Goal: Transaction & Acquisition: Purchase product/service

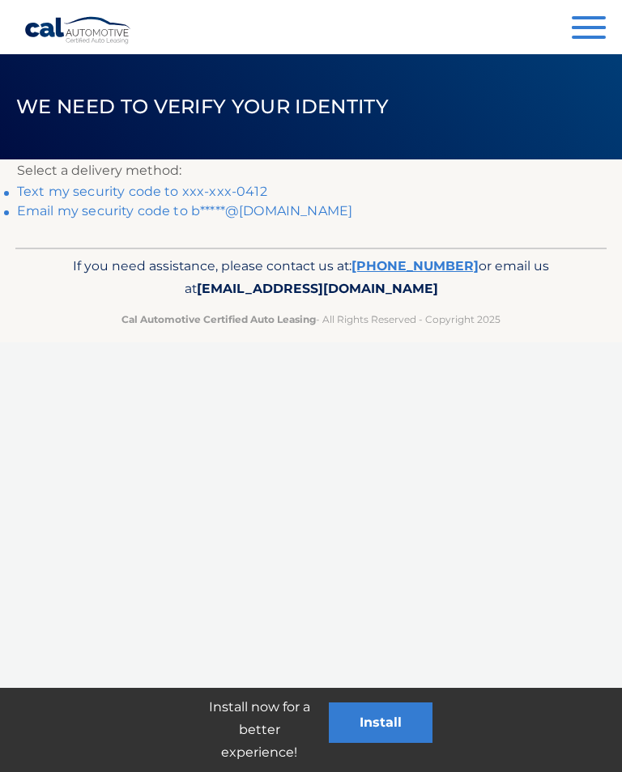
click at [185, 206] on link "Email my security code to b*****@aol.com" at bounding box center [184, 210] width 335 height 15
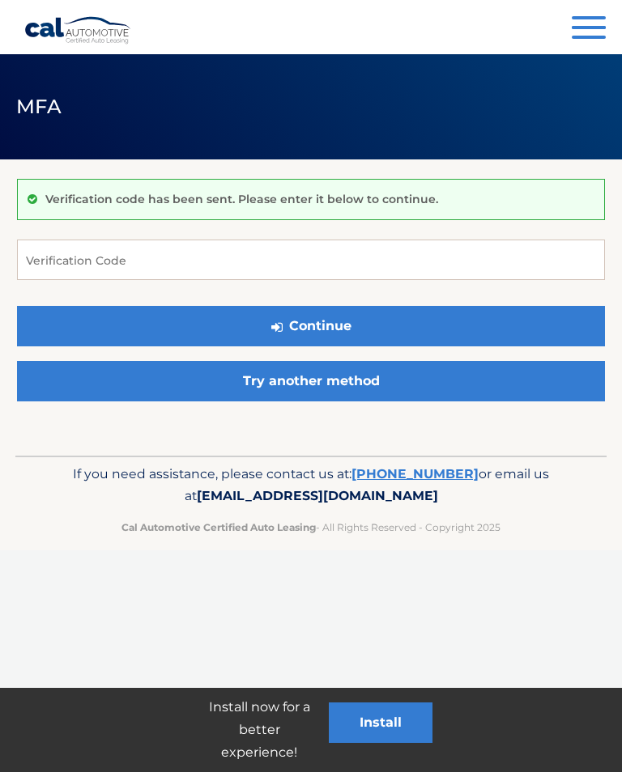
click at [256, 218] on div "Verification code has been sent. Please enter it below to continue." at bounding box center [311, 199] width 588 height 41
click at [359, 766] on div "Install now for a better experience! Install" at bounding box center [311, 730] width 622 height 84
click at [105, 253] on input "Verification Code" at bounding box center [311, 260] width 588 height 40
type input "716372"
click at [322, 329] on button "Continue" at bounding box center [311, 326] width 588 height 40
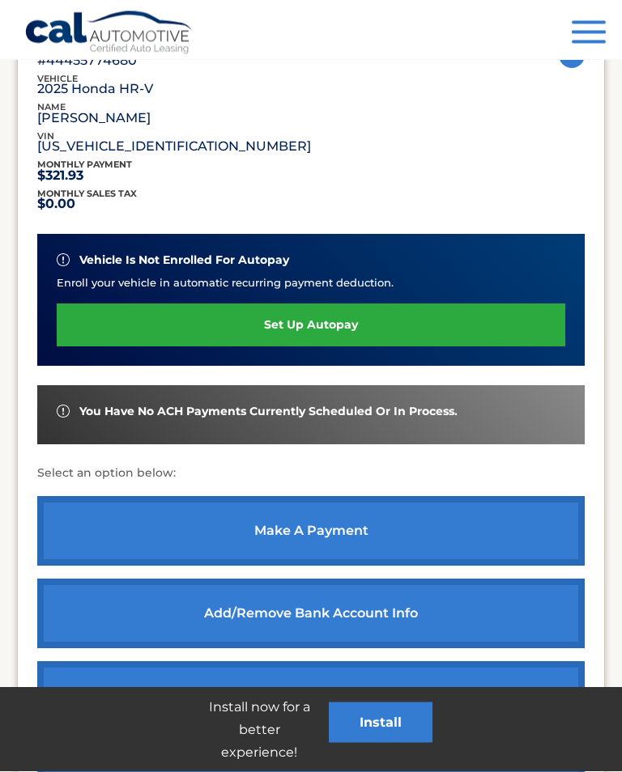
scroll to position [285, 0]
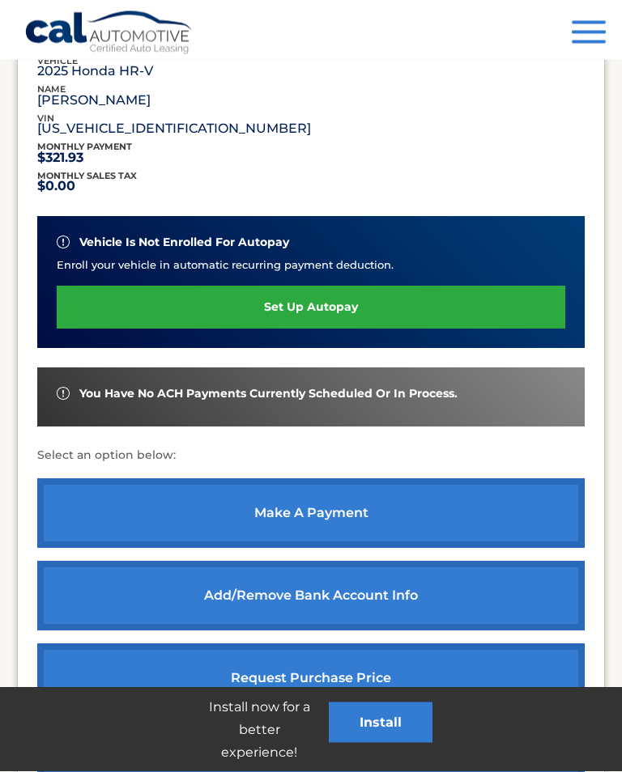
click at [487, 522] on link "make a payment" at bounding box center [310, 514] width 547 height 70
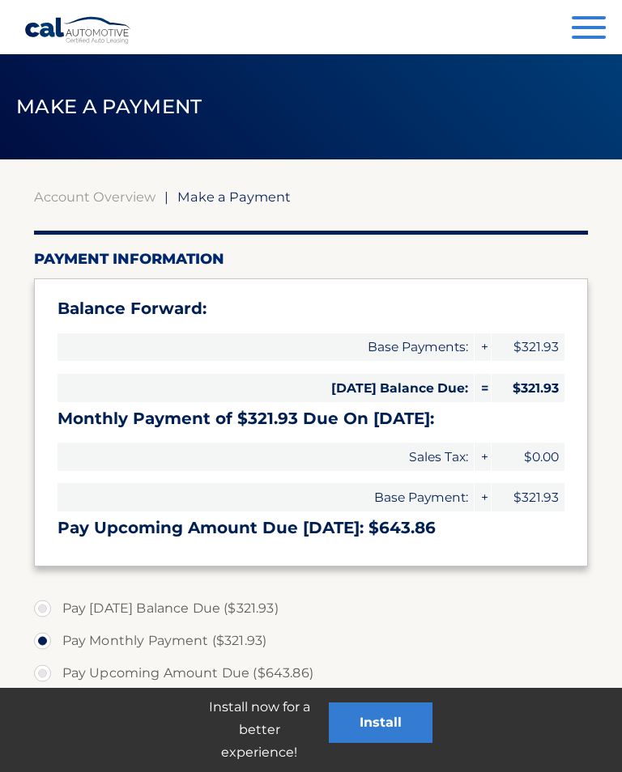
select select "ZWNkZTBiNWUtMDkwMS00MTI3LWEwMjktMDdhNjFhMTc4MDc4"
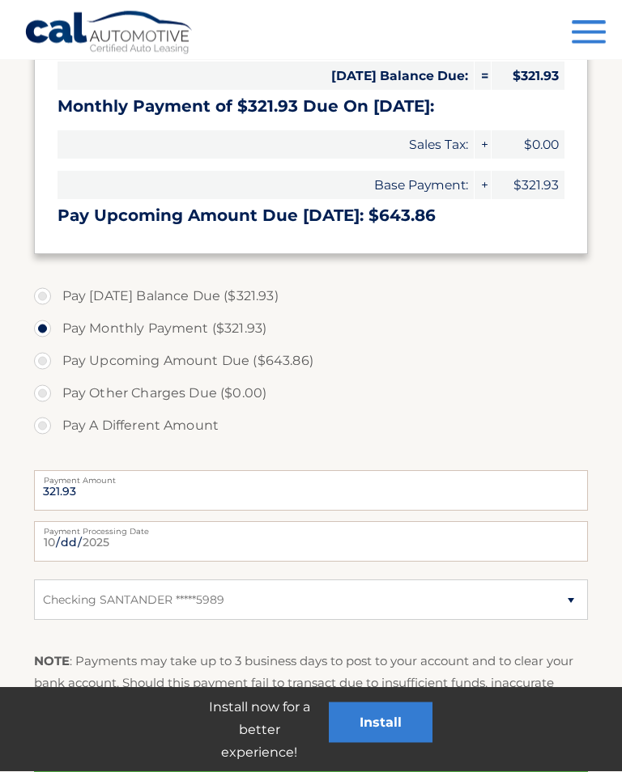
scroll to position [312, 0]
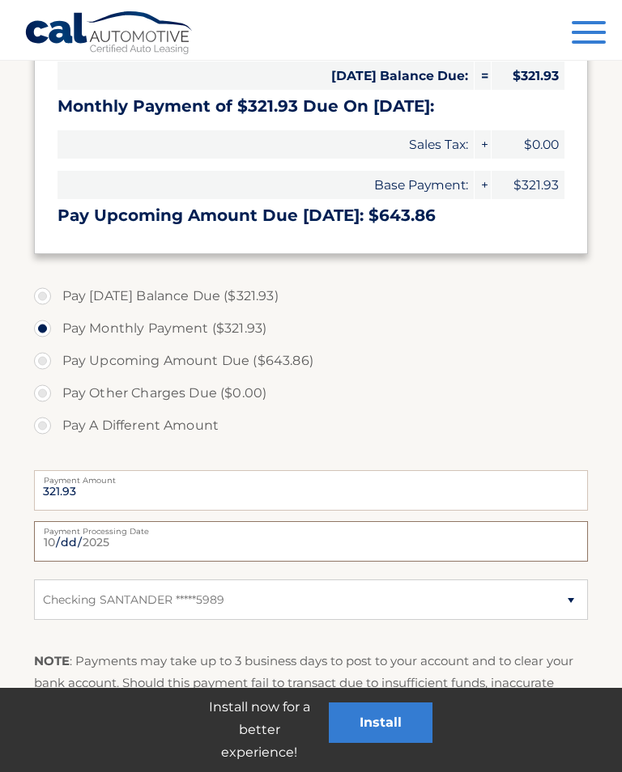
click at [338, 543] on input "[DATE]" at bounding box center [311, 541] width 555 height 40
type input "[DATE]"
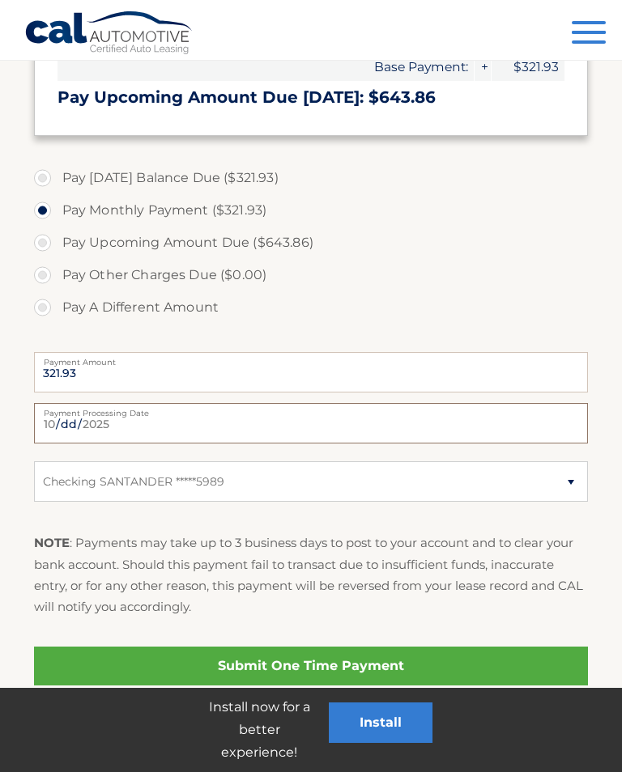
scroll to position [461, 0]
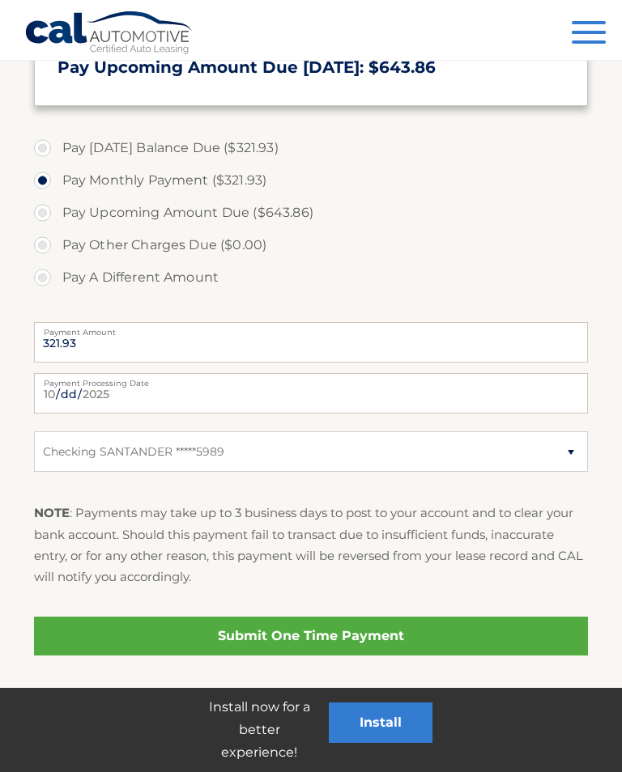
click at [363, 635] on link "Submit One Time Payment" at bounding box center [311, 636] width 555 height 39
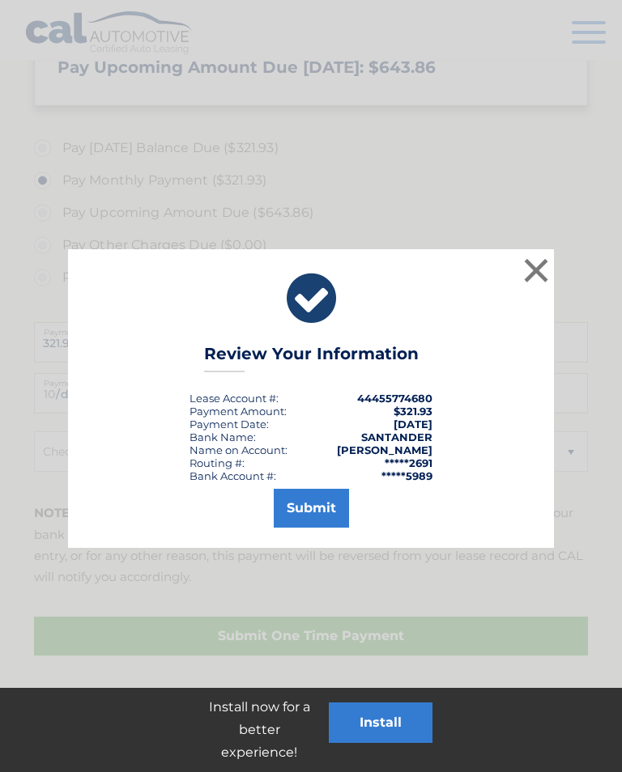
click at [318, 505] on button "Submit" at bounding box center [311, 508] width 75 height 39
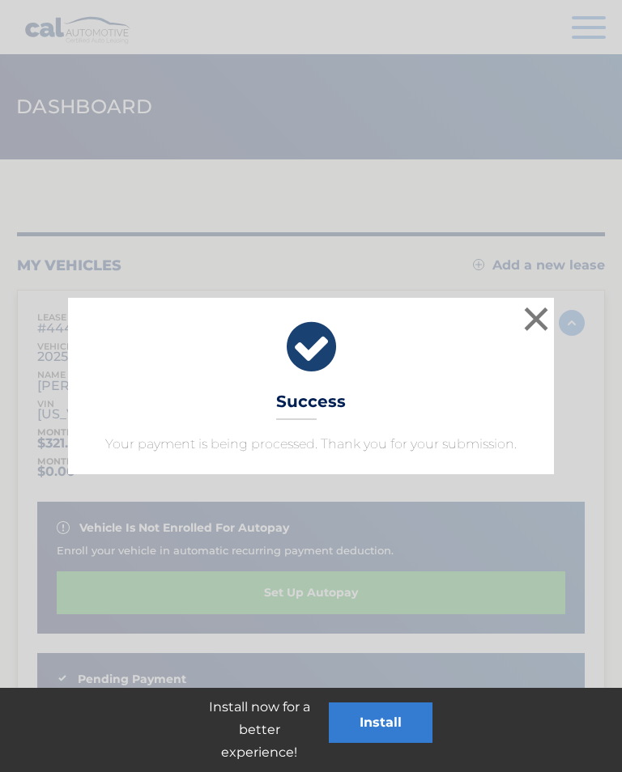
scroll to position [3, 0]
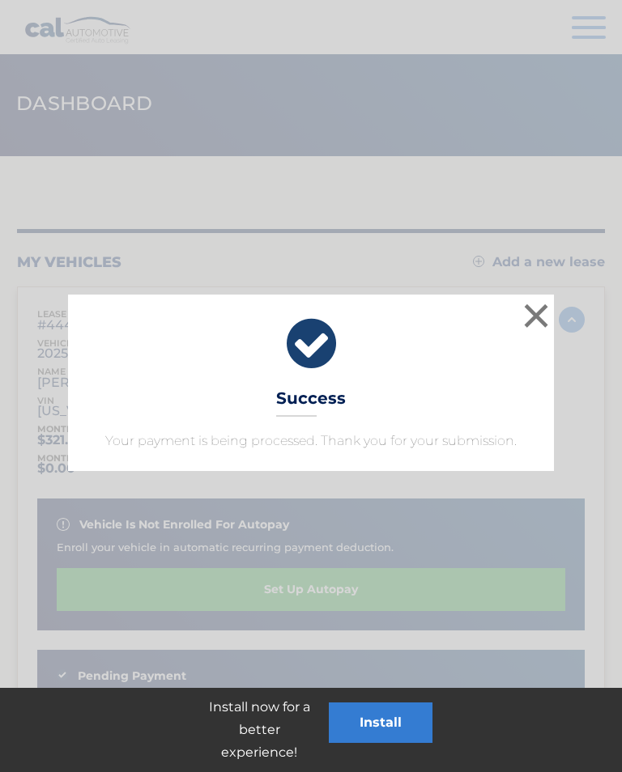
click at [546, 321] on button "×" at bounding box center [536, 316] width 32 height 32
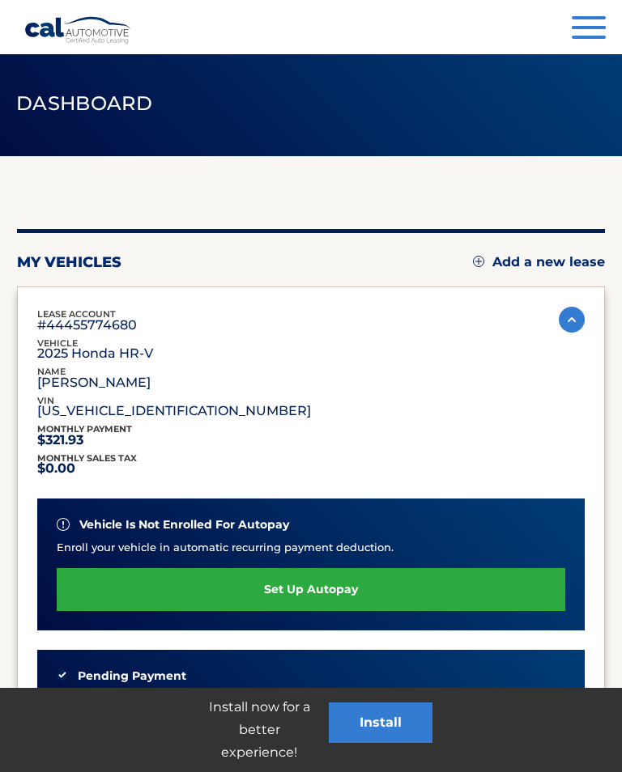
click at [581, 37] on span "button" at bounding box center [589, 37] width 34 height 3
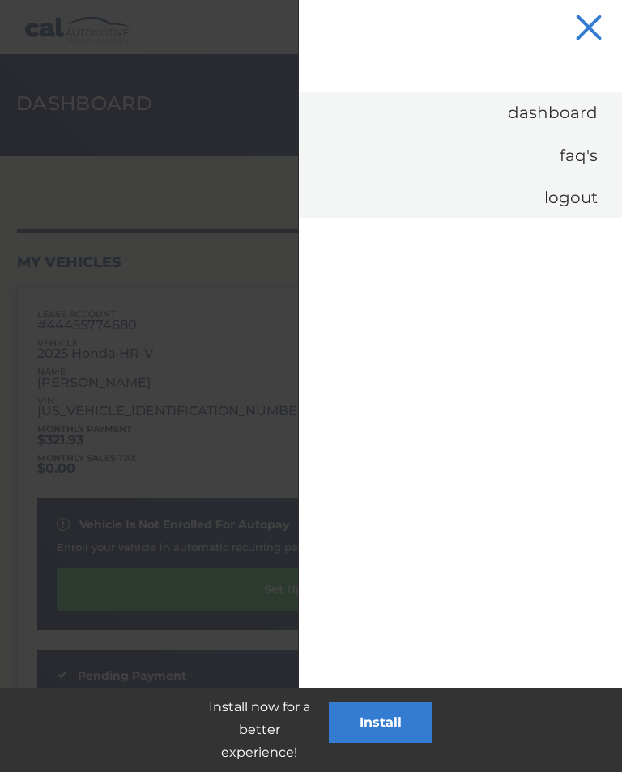
click at [580, 193] on link "Logout" at bounding box center [460, 197] width 323 height 42
